Goal: Information Seeking & Learning: Learn about a topic

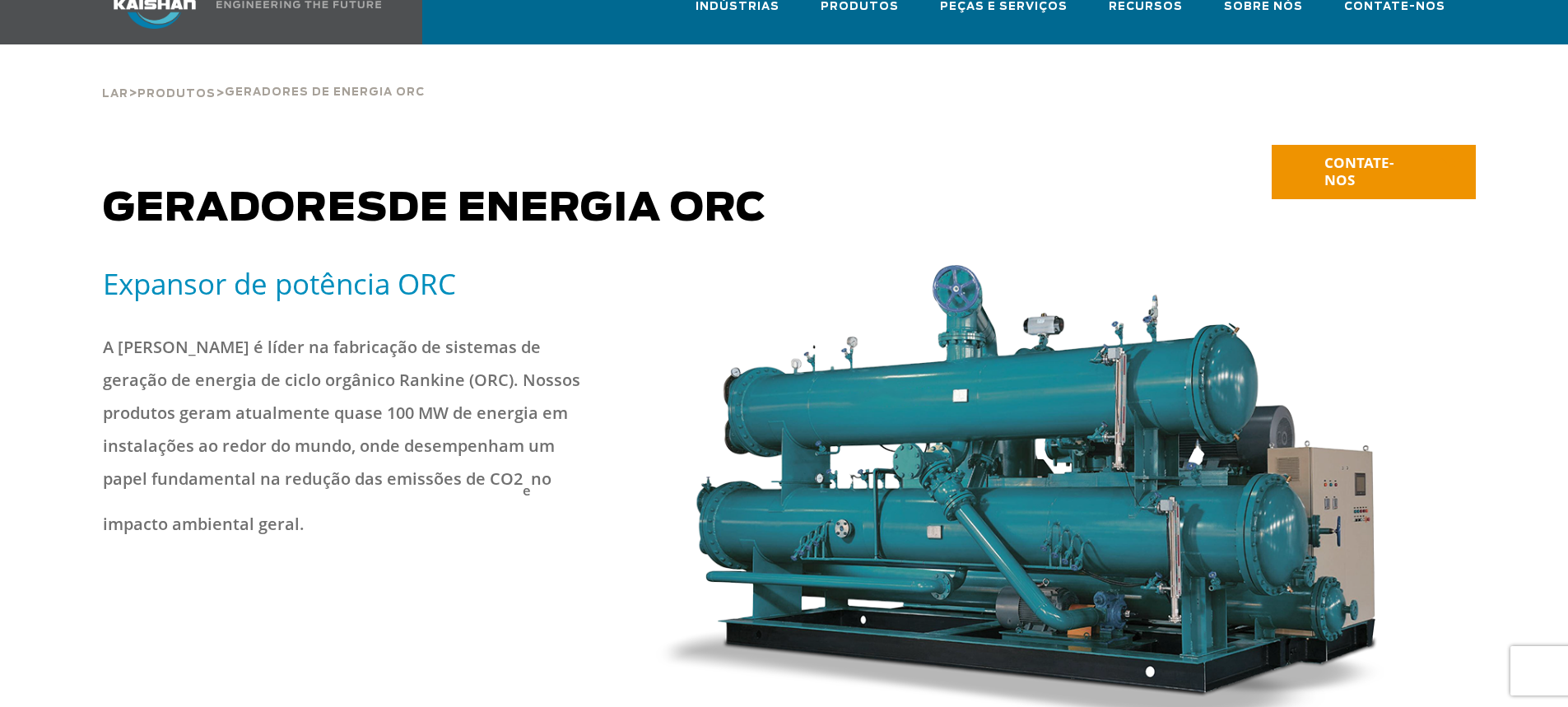
scroll to position [82, 0]
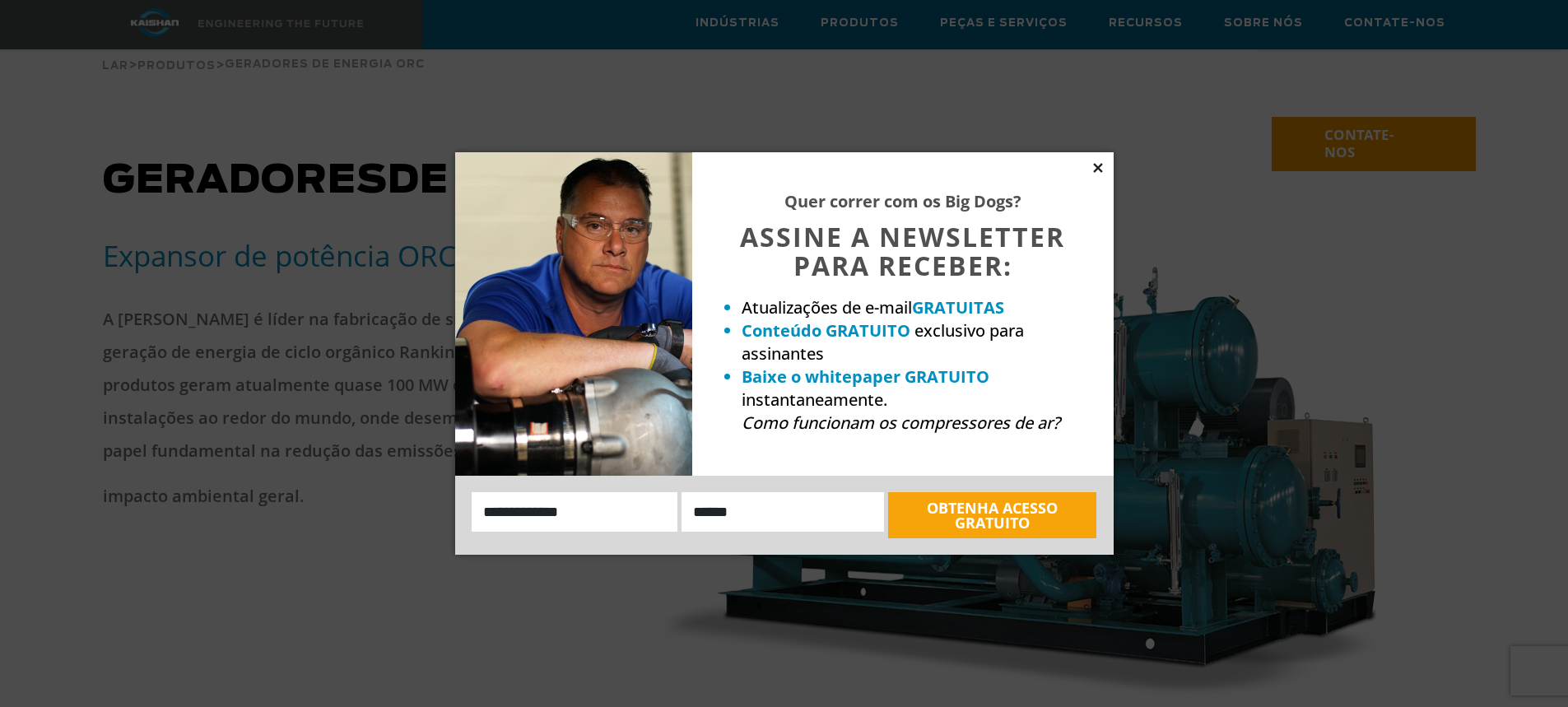
click at [1104, 171] on icon at bounding box center [1098, 167] width 15 height 15
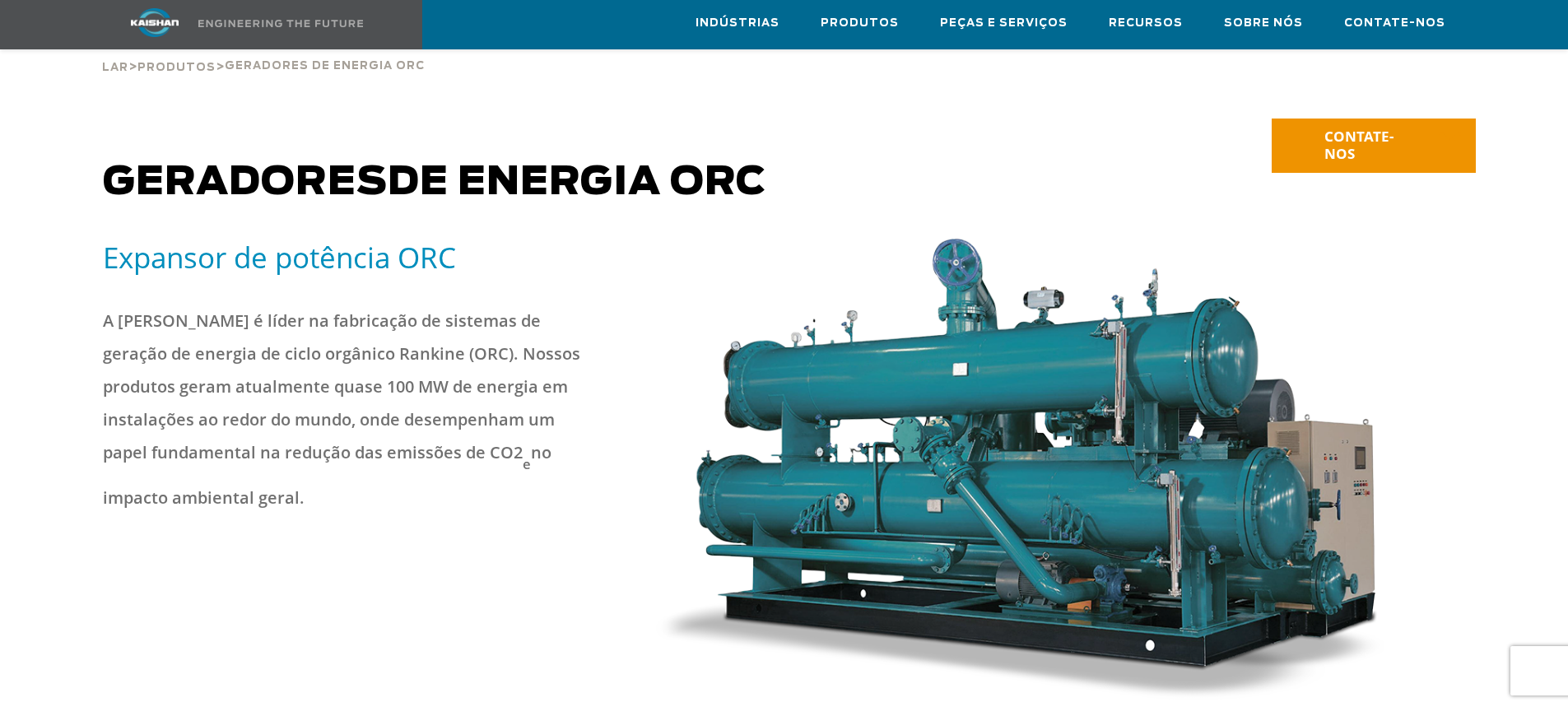
scroll to position [0, 0]
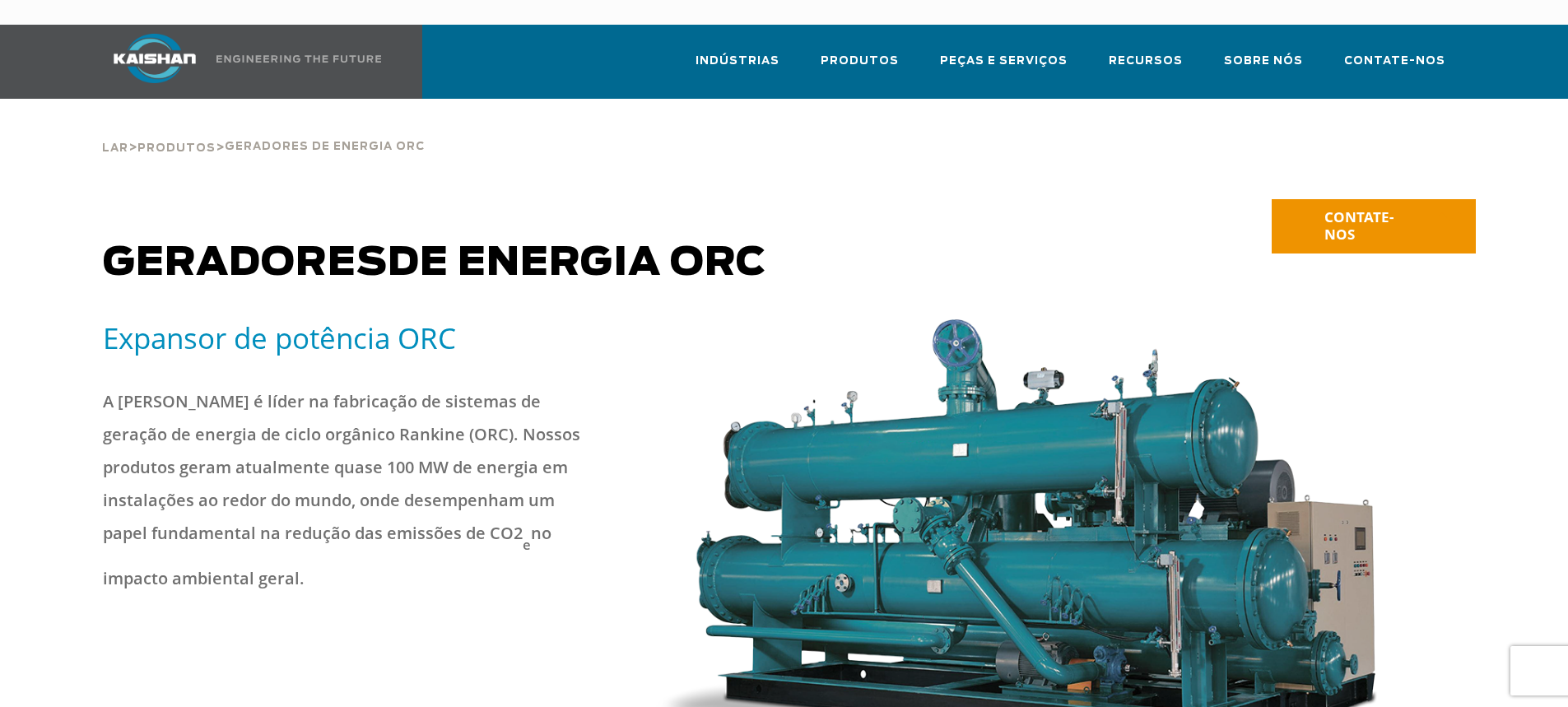
click at [120, 36] on img at bounding box center [154, 58] width 124 height 50
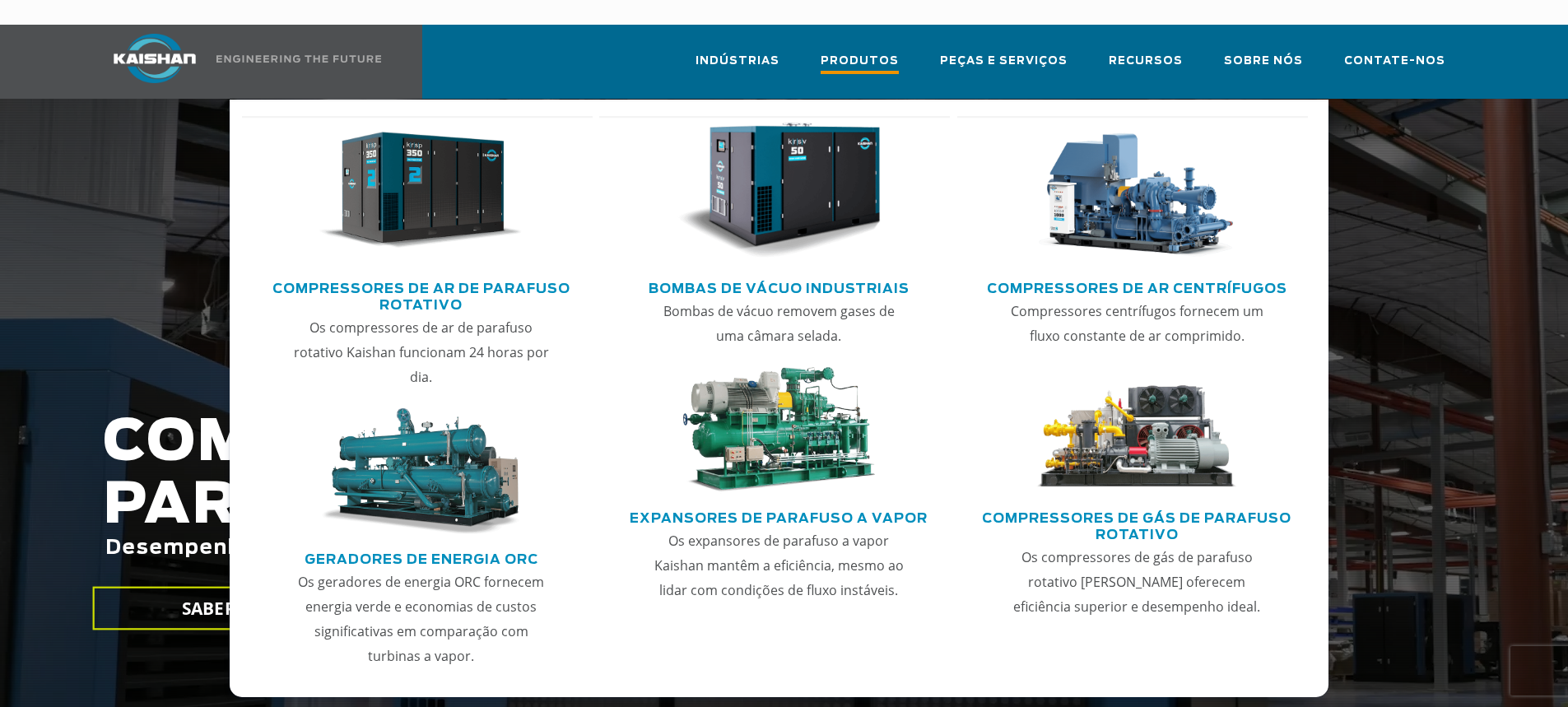
click at [893, 56] on font "Produtos" at bounding box center [859, 61] width 78 height 10
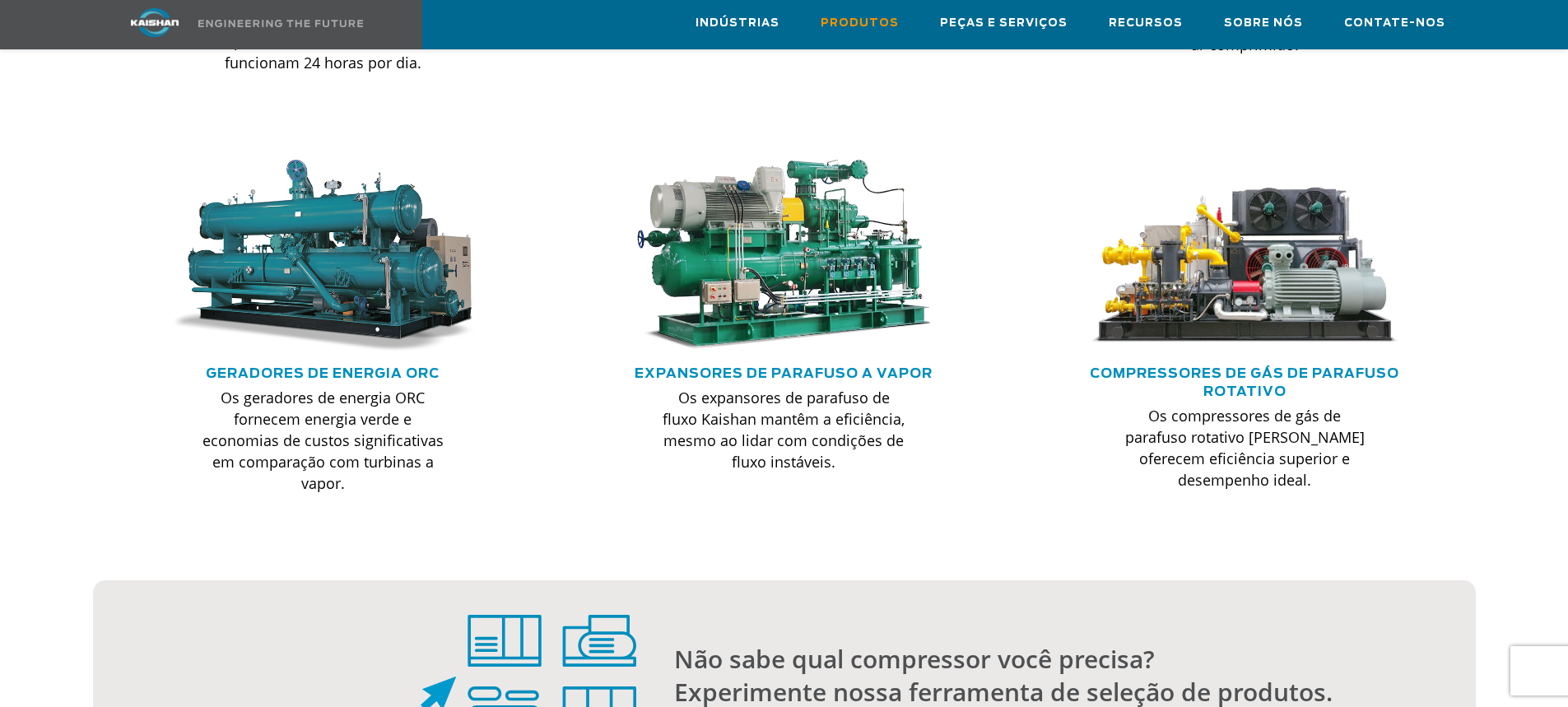
scroll to position [1399, 0]
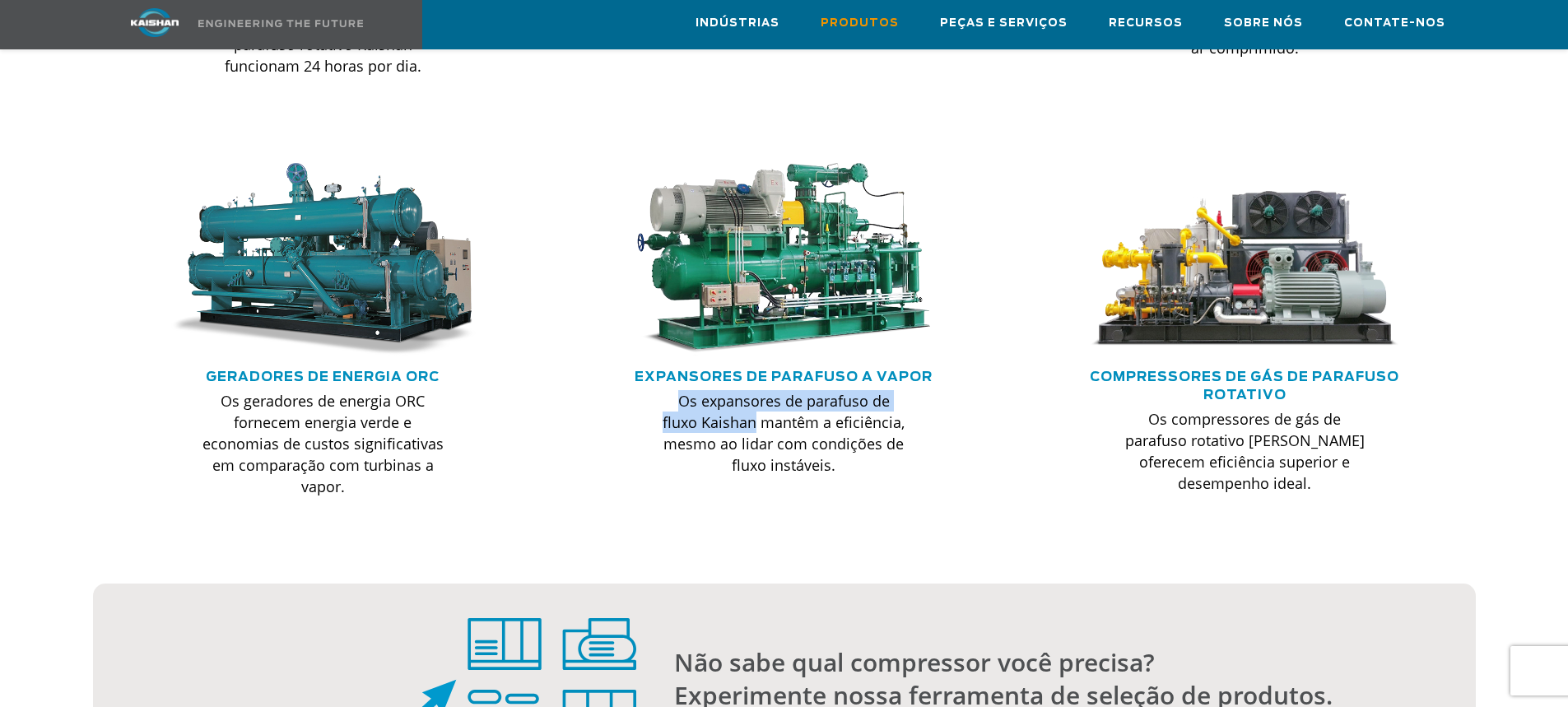
drag, startPoint x: 685, startPoint y: 377, endPoint x: 754, endPoint y: 400, distance: 72.7
click at [754, 400] on font "Os expansores de parafuso de fluxo Kaishan mantêm a eficiência, mesmo ao lidar …" at bounding box center [784, 433] width 242 height 84
copy font "Os expansores de parafuso de fluxo Kaishan"
click at [991, 472] on div at bounding box center [783, 363] width 461 height 400
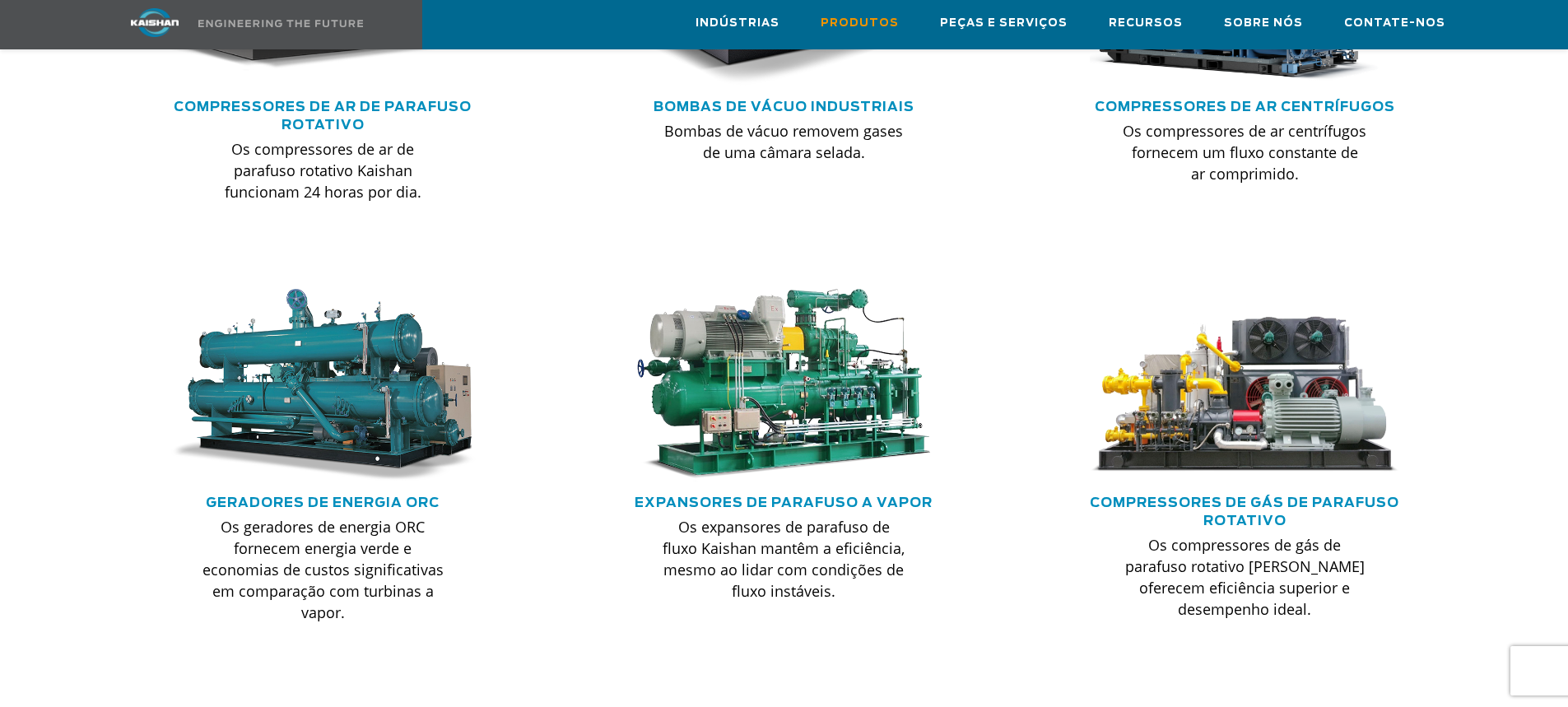
scroll to position [1316, 0]
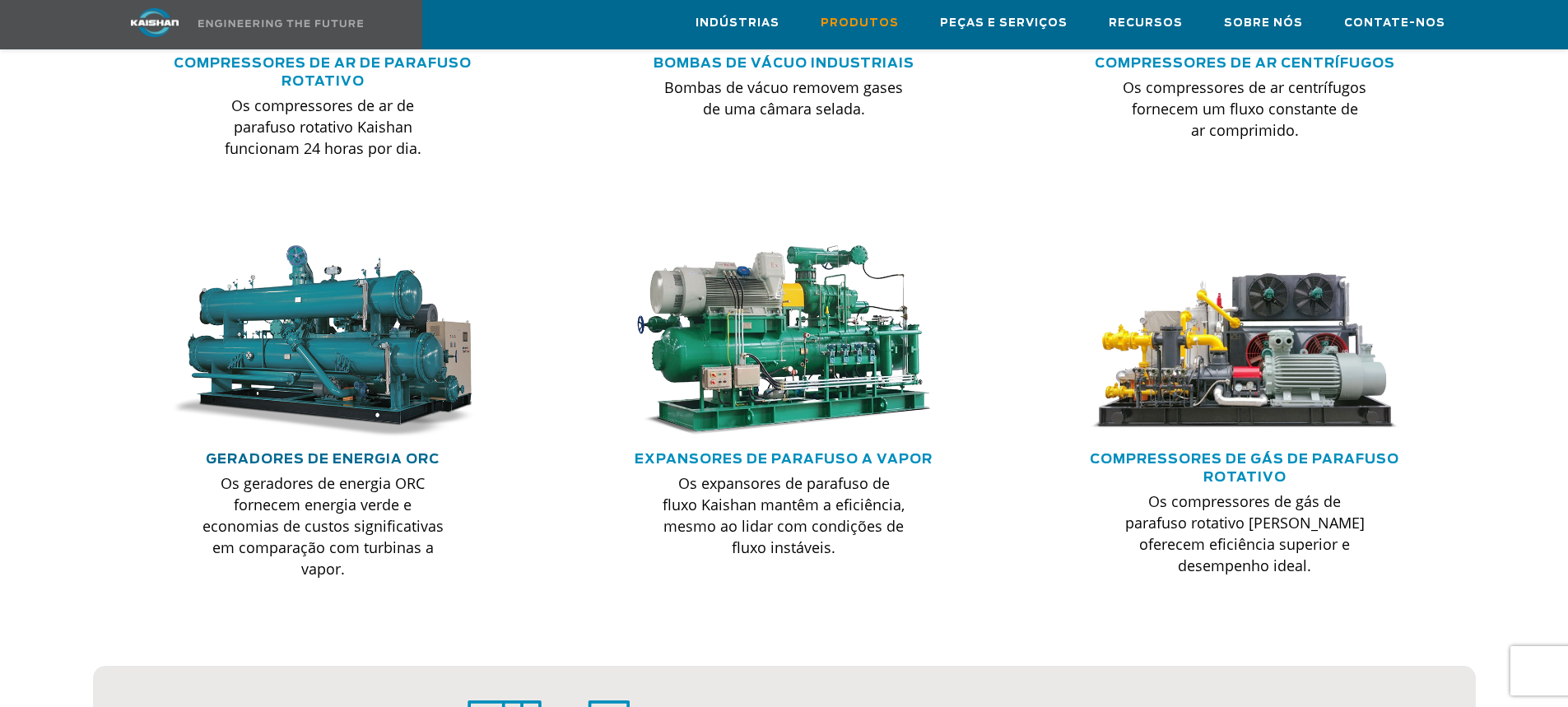
click at [313, 452] on font "Geradores de energia ORC" at bounding box center [323, 458] width 233 height 13
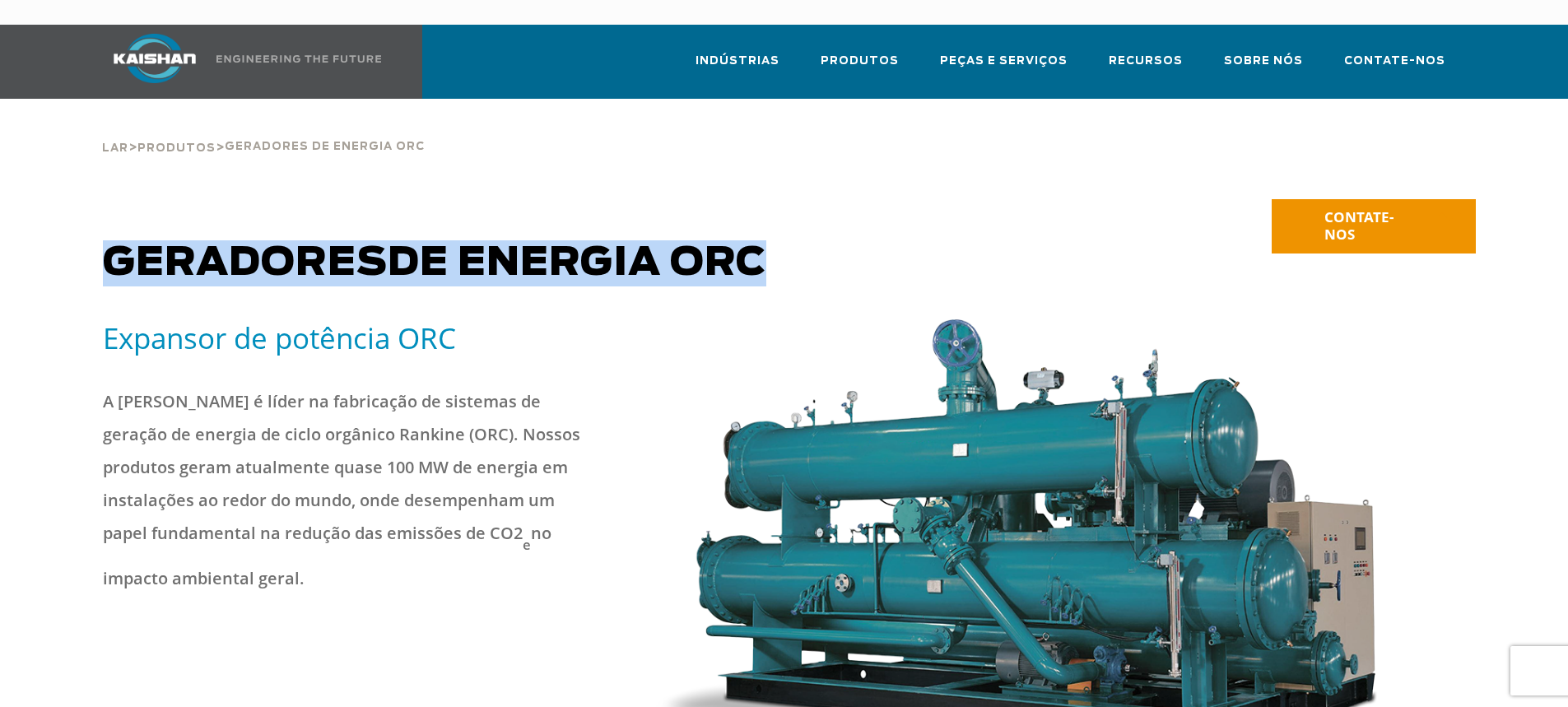
drag, startPoint x: 110, startPoint y: 238, endPoint x: 781, endPoint y: 247, distance: 671.1
click at [781, 247] on h1 "Geradores de energia ORC" at bounding box center [611, 239] width 1017 height 92
copy font "Geradores de energia ORC"
